Goal: Contribute content: Add original content to the website for others to see

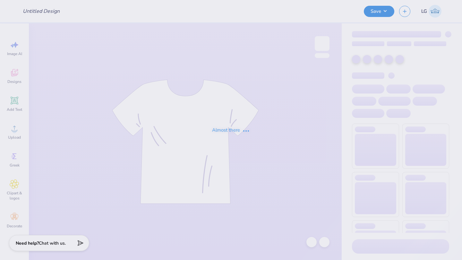
type input "Mockups for [PERSON_NAME]"
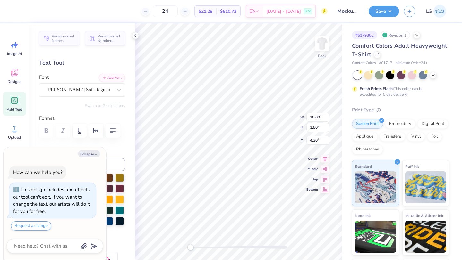
type textarea "x"
type input "4.39"
type input "1.43"
type input "6.12"
type textarea "x"
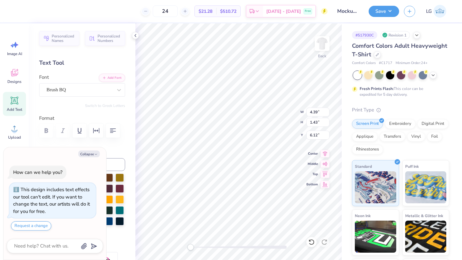
type input "10.00"
type input "1.50"
type input "4.30"
type textarea "x"
type input "9.78"
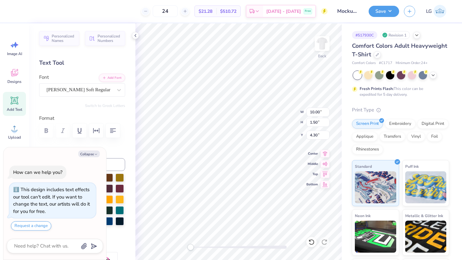
type input "7.63"
type input "3.00"
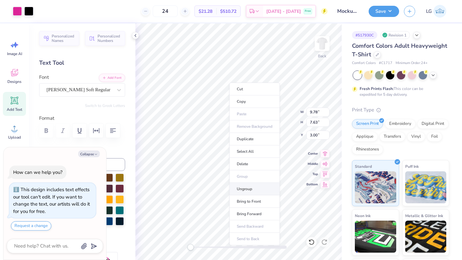
click at [239, 188] on li "Ungroup" at bounding box center [254, 189] width 50 height 13
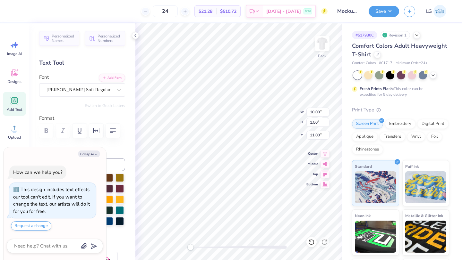
type textarea "x"
type textarea "Competitiv"
type textarea "x"
type textarea "Competiti"
type textarea "x"
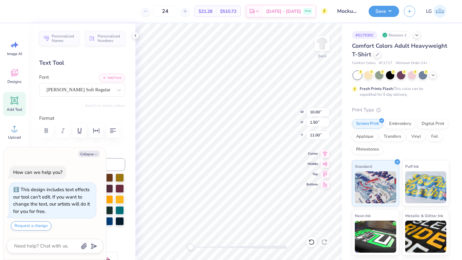
type textarea "Competit"
type textarea "x"
type textarea "Competi"
type textarea "x"
type textarea "Compet"
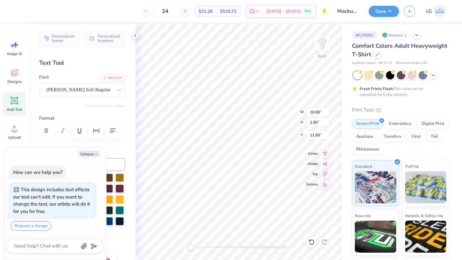
type textarea "x"
type textarea "Compe"
type textarea "x"
type textarea "Comp"
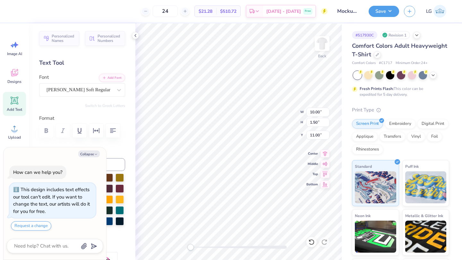
type textarea "x"
type textarea "Com"
type textarea "x"
type textarea "Co"
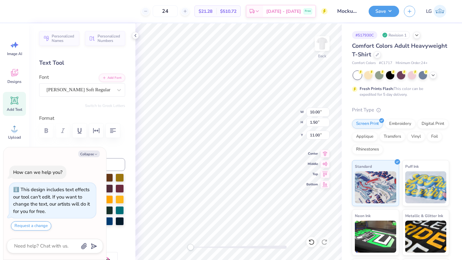
type textarea "x"
type textarea "C"
type textarea "x"
type textarea "K"
type textarea "x"
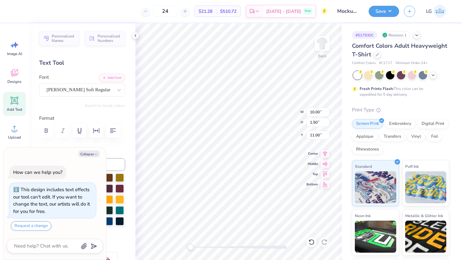
type textarea "Ki"
type textarea "x"
type textarea "Kil"
type textarea "x"
type textarea "Kill"
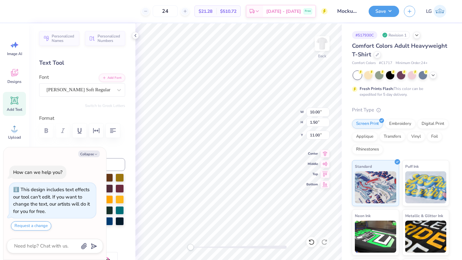
type textarea "x"
type textarea "Kill"
type textarea "x"
type textarea "Kill y"
type textarea "x"
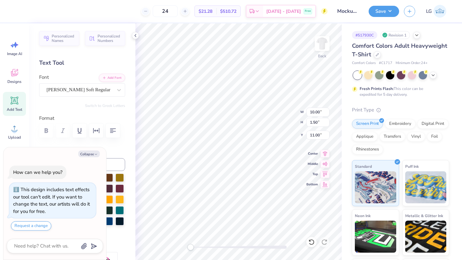
type textarea "Kill yo"
type textarea "x"
type textarea "Kill your"
type textarea "x"
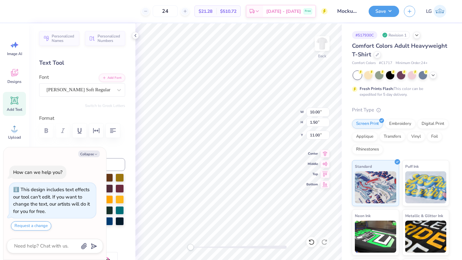
type textarea "Kill your"
type textarea "x"
type textarea "Kill your P"
type textarea "x"
type textarea "Kill your Pa"
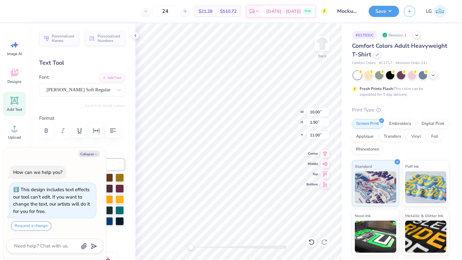
type textarea "x"
type textarea "Kill your Pas"
type textarea "x"
type textarea "Kill your Pass"
type textarea "x"
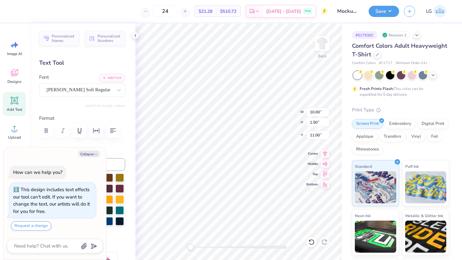
type textarea "Kill your [PERSON_NAME]"
type textarea "x"
type textarea "Kill your Passio"
type textarea "x"
type textarea "Kill your Passion"
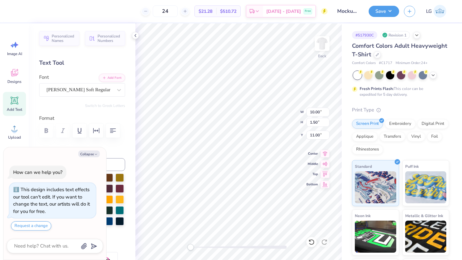
type textarea "x"
type textarea "Kill your Passions."
type textarea "x"
type input "11.45"
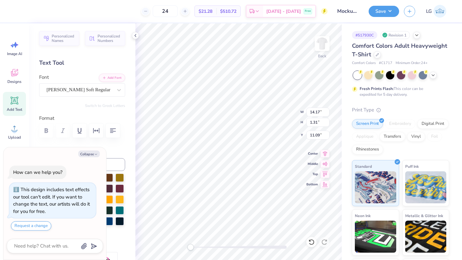
type input "1.06"
type input "4.04"
type textarea "x"
type input "10.76"
type input "1.00"
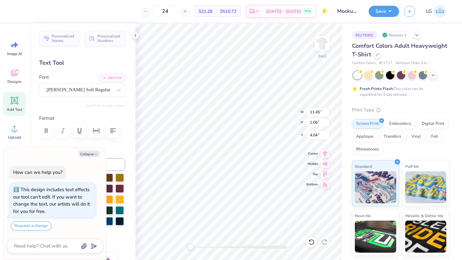
type input "3.90"
type textarea "x"
type input "8.83"
type input "0.82"
type input "5.15"
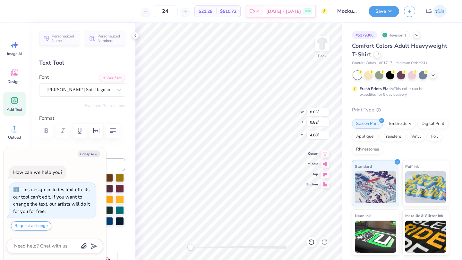
type textarea "x"
type textarea "."
type textarea "x"
type textarea "M."
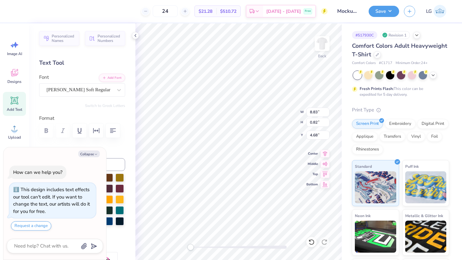
type textarea "x"
type textarea "MO."
type textarea "x"
type textarea "MON."
type textarea "x"
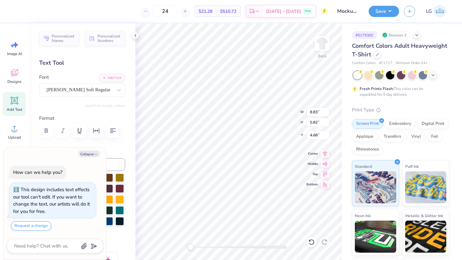
type textarea "MONET."
type textarea "x"
type textarea "MONETIZ."
type textarea "x"
type textarea "MONETIZE."
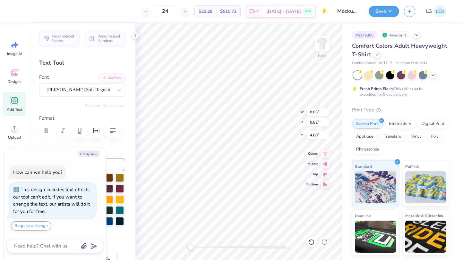
type textarea "x"
type textarea "MONETIZE Y."
type textarea "x"
type textarea "MONETIZE YO."
type textarea "x"
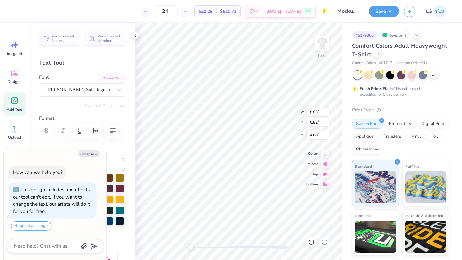
type textarea "MONETIZE YOU."
type textarea "x"
type textarea "MONETIZE YOUR."
type textarea "x"
type textarea "MONETIZE YOUR ."
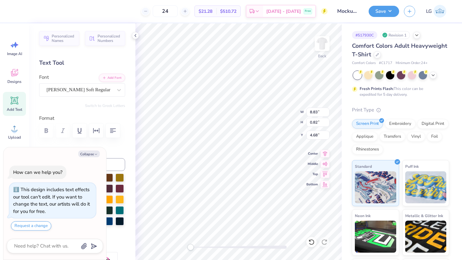
type textarea "x"
type textarea "MONETIZE YOUR M."
type textarea "x"
type textarea "MONETIZE YOUR MI."
type textarea "x"
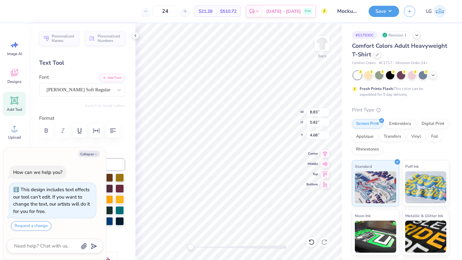
type textarea "MONETIZE YOUR MIS."
type textarea "x"
type textarea "MONETIZE YOUR MISER."
type textarea "x"
type textarea "MONETIZE YOUR MISERY."
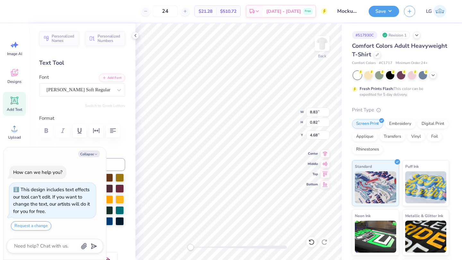
scroll to position [0, 3]
type textarea "x"
type input "8.64"
type input "0.69"
type input "12.21"
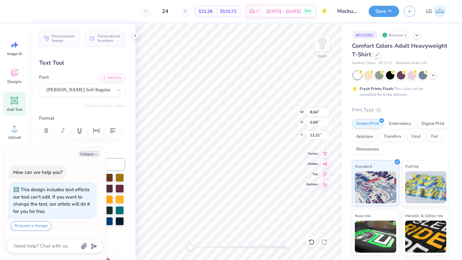
type textarea "x"
type input "8.83"
type input "0.82"
type input "4.68"
type textarea "x"
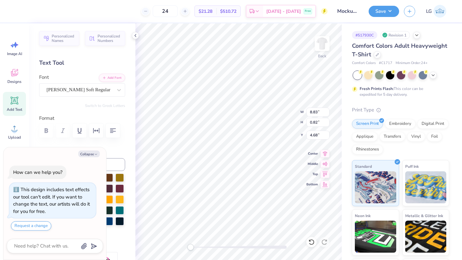
type input "8.19"
type input "0.76"
type input "4.31"
type textarea "x"
type input "8.64"
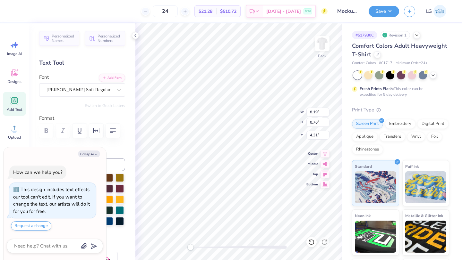
type input "0.69"
type input "12.21"
type textarea "x"
type input "6.77"
type input "0.54"
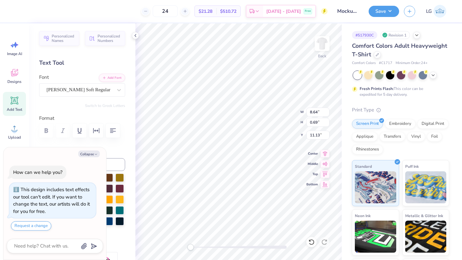
type input "11.27"
type textarea "x"
type input "8.19"
type input "0.76"
type input "4.81"
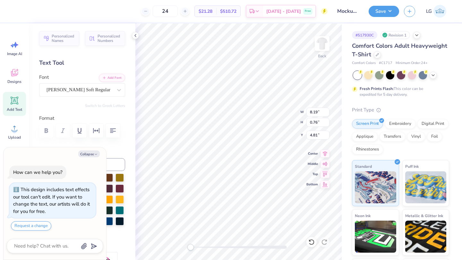
type textarea "x"
type input "6.77"
type input "0.54"
type input "11.51"
type textarea "x"
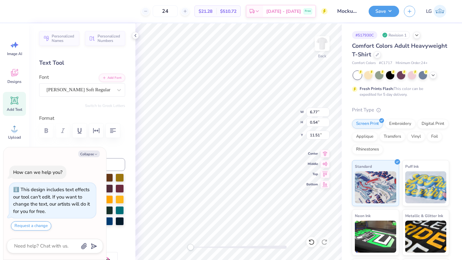
type input "8.18"
type input "0.65"
type input "11.39"
click at [17, 11] on div at bounding box center [17, 10] width 9 height 9
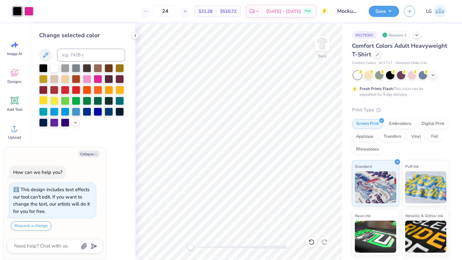
click at [45, 99] on div at bounding box center [43, 100] width 8 height 8
click at [312, 242] on icon at bounding box center [311, 242] width 6 height 6
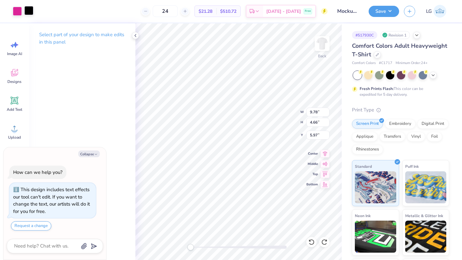
click at [32, 11] on div at bounding box center [28, 10] width 9 height 9
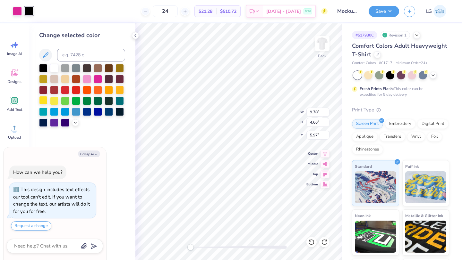
click at [46, 101] on div at bounding box center [43, 100] width 8 height 8
click at [120, 91] on div at bounding box center [119, 89] width 8 height 8
click at [18, 13] on div at bounding box center [17, 10] width 9 height 9
click at [44, 66] on div at bounding box center [43, 68] width 8 height 8
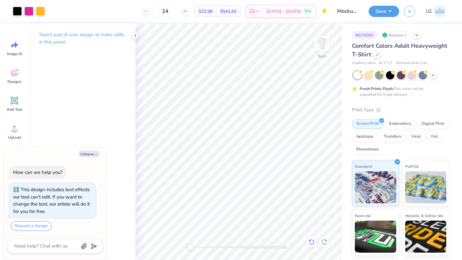
click at [312, 238] on div at bounding box center [311, 242] width 10 height 10
click at [312, 239] on icon at bounding box center [311, 242] width 6 height 6
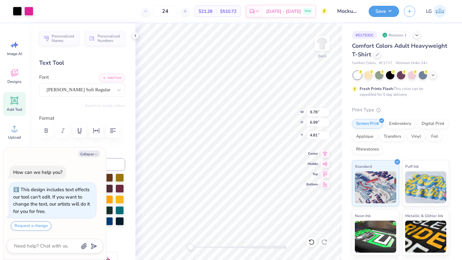
type textarea "x"
